Goal: Transaction & Acquisition: Download file/media

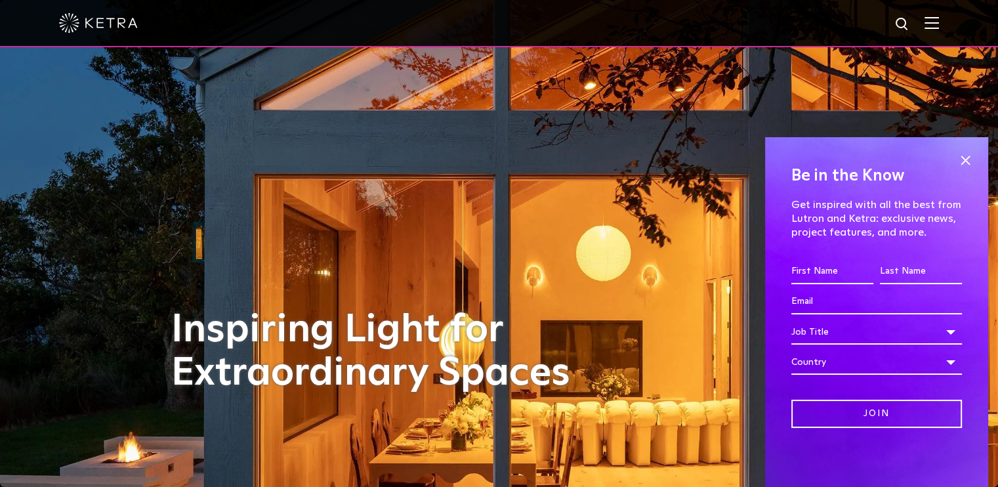
click at [939, 26] on img at bounding box center [931, 22] width 14 height 12
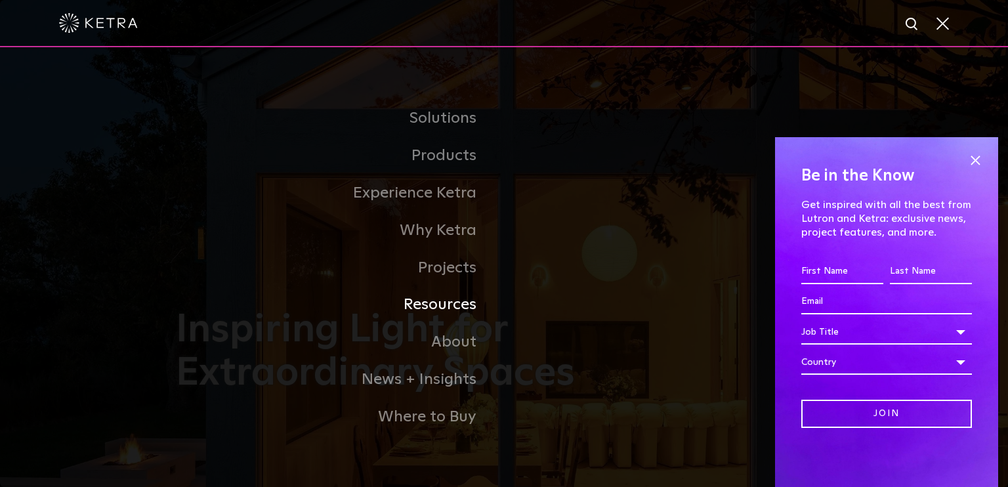
click at [451, 306] on link "Resources" at bounding box center [340, 304] width 328 height 37
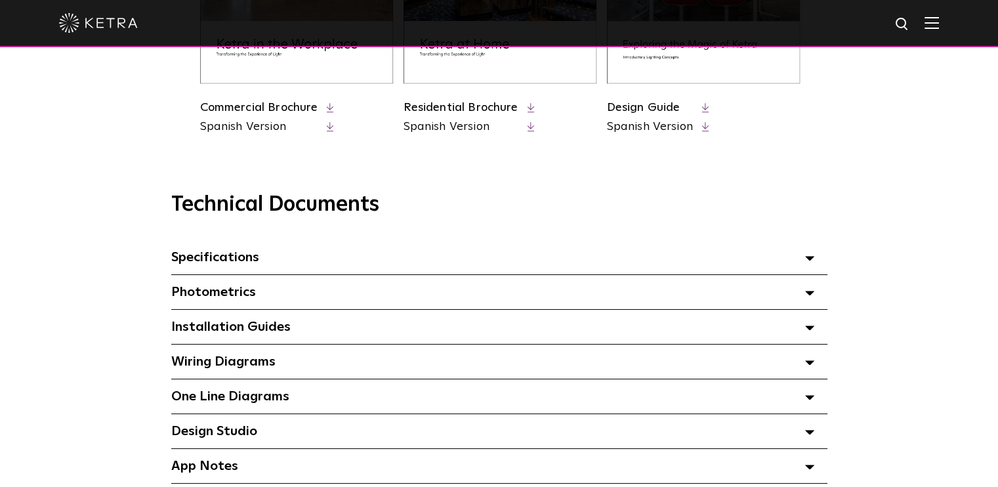
scroll to position [788, 0]
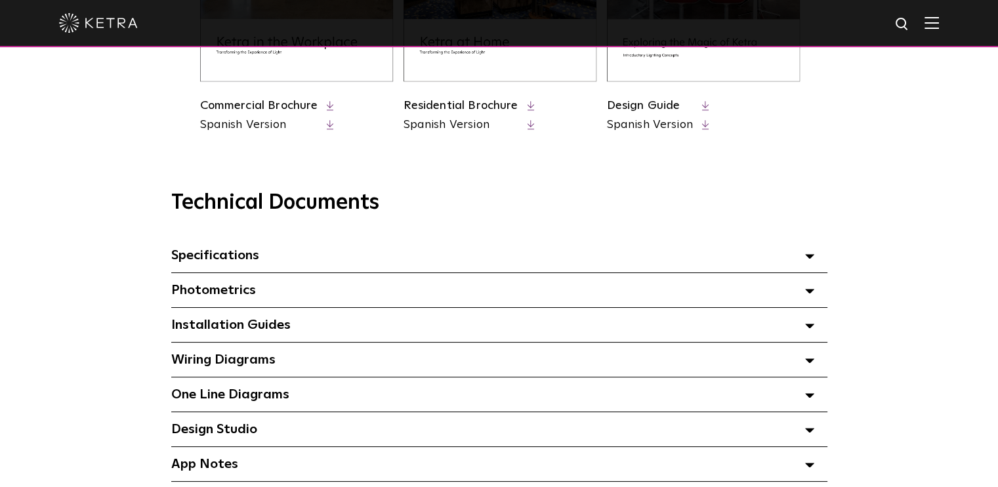
click at [811, 258] on polygon at bounding box center [810, 257] width 8 height 4
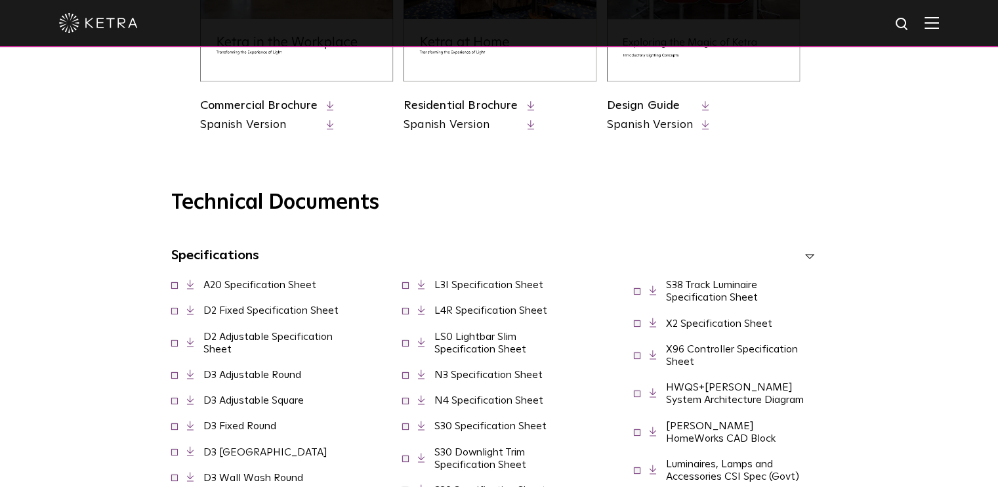
click at [291, 290] on link "A20 Specification Sheet" at bounding box center [259, 284] width 113 height 10
